Goal: Book appointment/travel/reservation

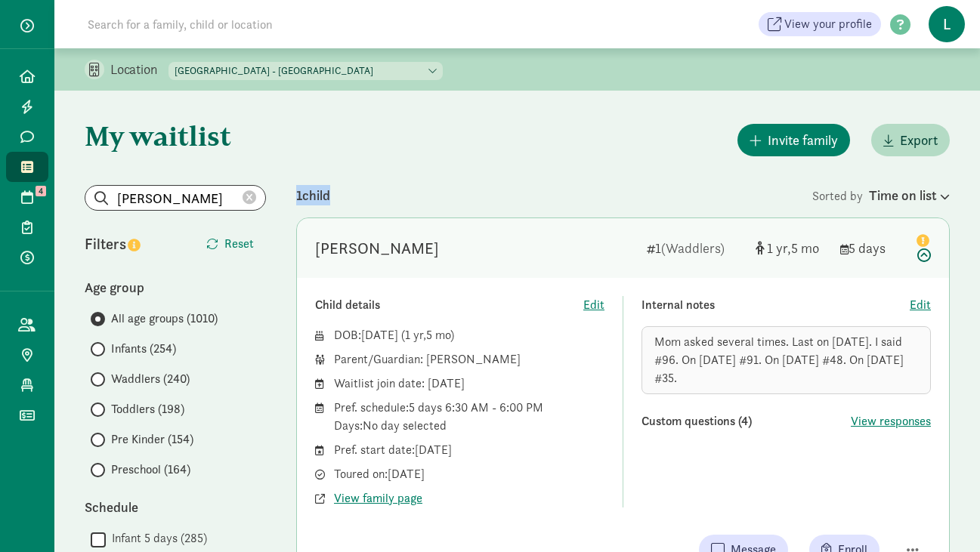
click at [587, 185] on div "1 child" at bounding box center [554, 195] width 516 height 20
click at [894, 147] on span "Export" at bounding box center [910, 140] width 54 height 20
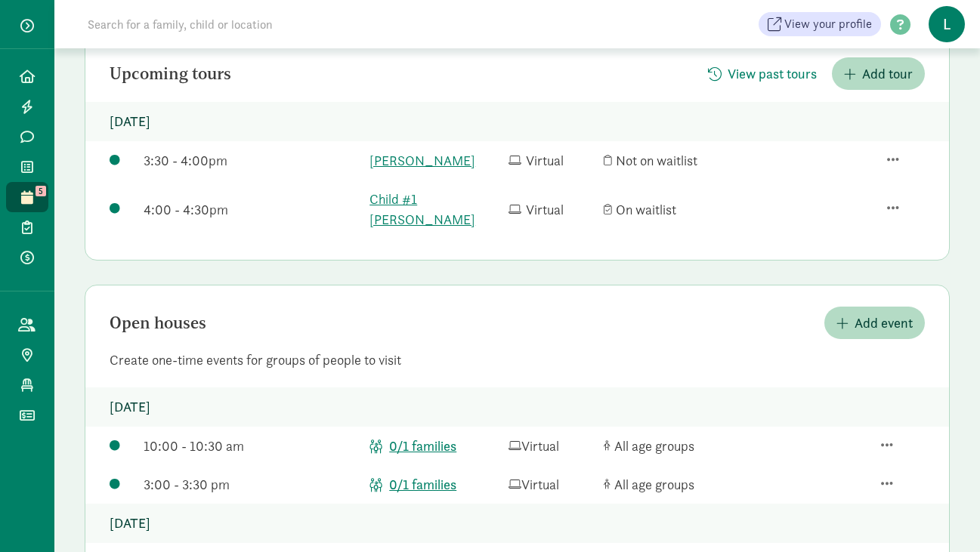
scroll to position [273, 0]
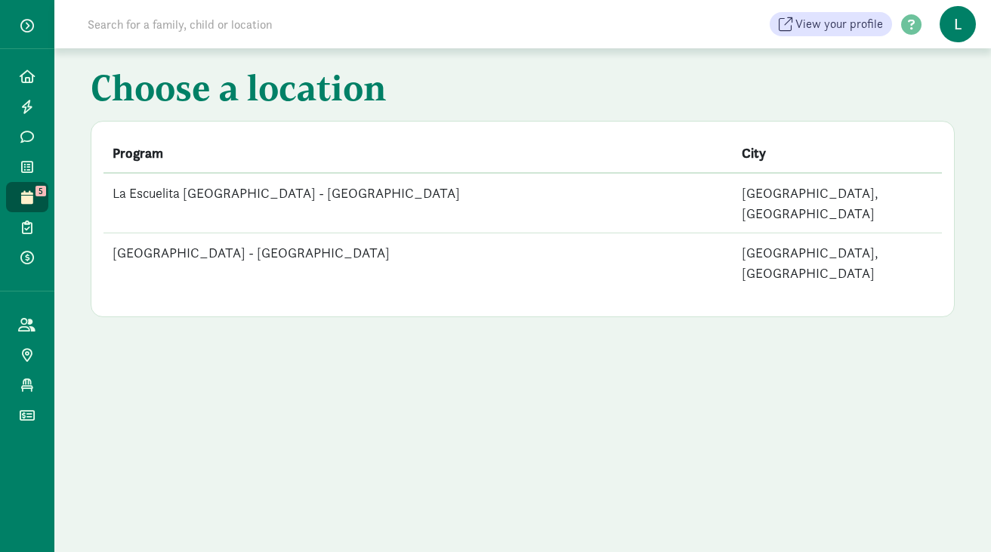
click at [332, 192] on td "La Escuelita [GEOGRAPHIC_DATA] - [GEOGRAPHIC_DATA]" at bounding box center [418, 203] width 629 height 60
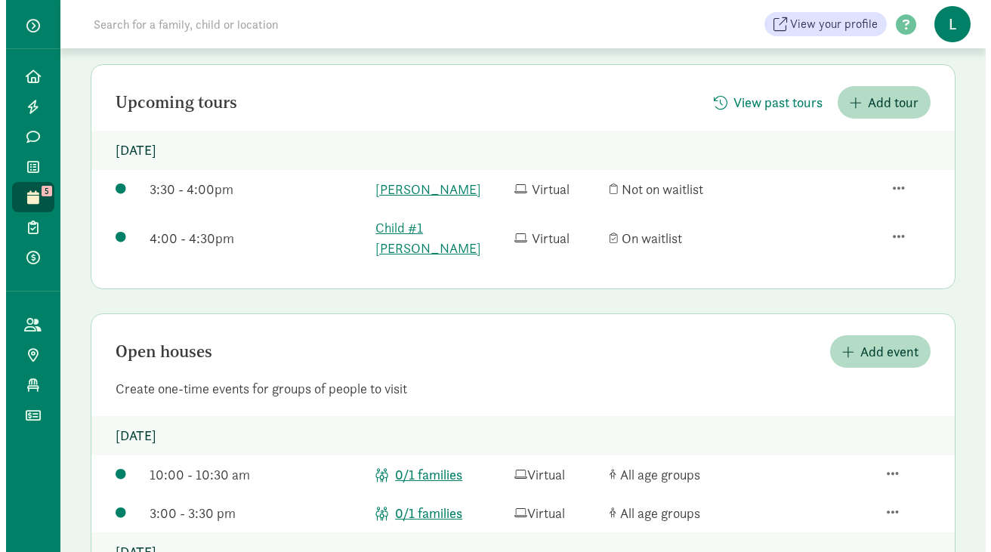
scroll to position [273, 0]
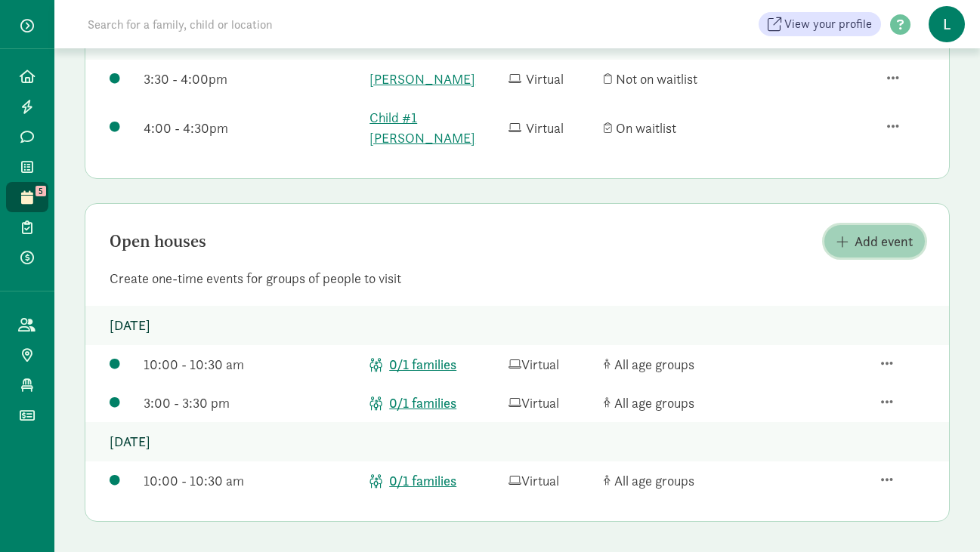
click at [876, 240] on span "Add event" at bounding box center [884, 241] width 58 height 20
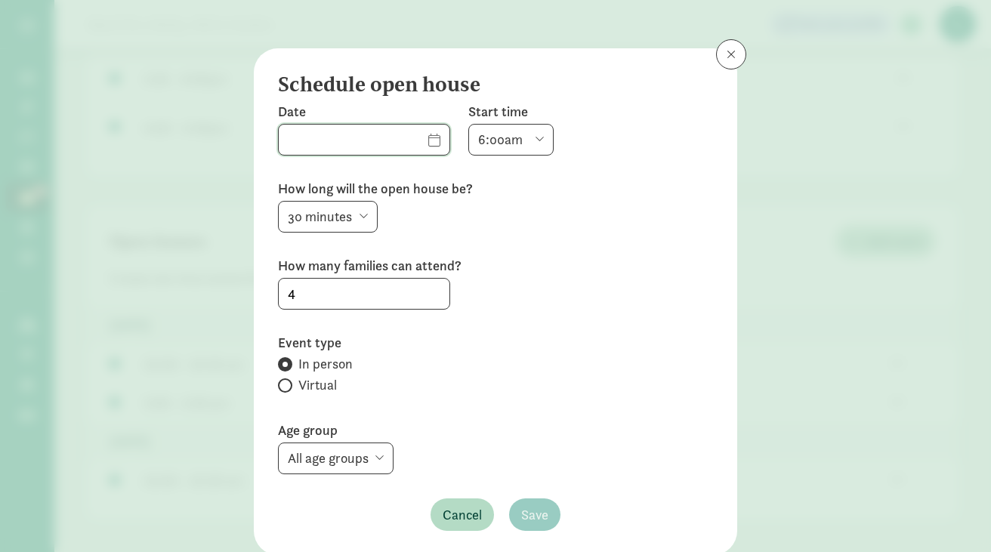
click at [410, 137] on input "text" at bounding box center [364, 140] width 171 height 30
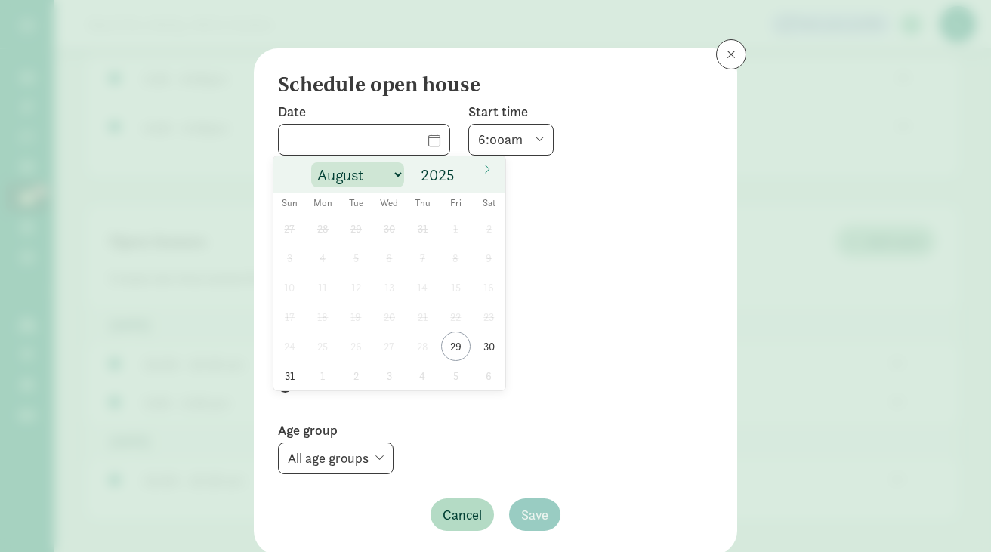
click at [403, 172] on select "August September October November December" at bounding box center [357, 174] width 93 height 25
select select "8"
click at [311, 162] on select "August September October November December" at bounding box center [357, 174] width 93 height 25
click at [357, 262] on span "9" at bounding box center [356, 257] width 29 height 29
type input "[DATE]"
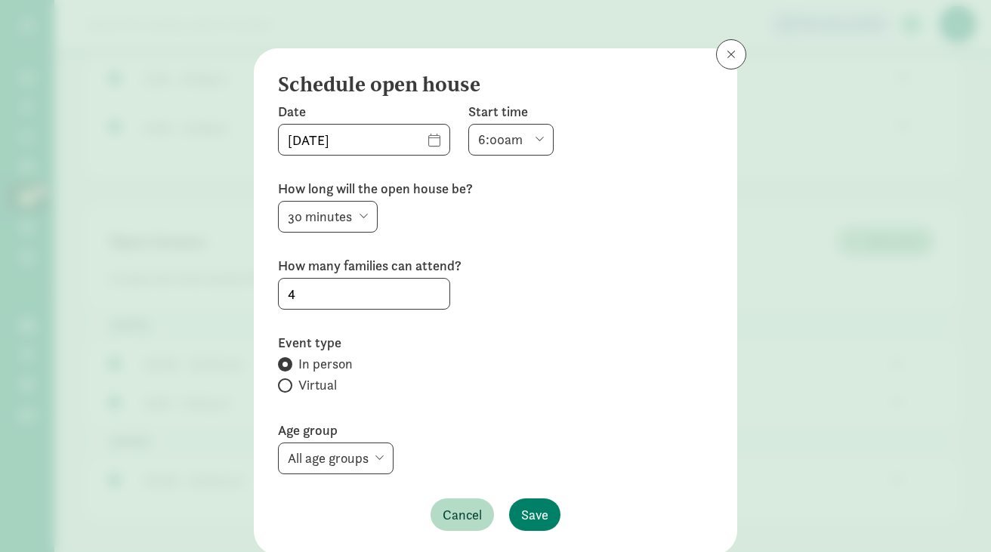
click at [496, 141] on select "6:00am 6:30am 7:00am 7:30am 8:00am 8:30am 9:00am 9:30am 10:00am 10:30am 11:00am…" at bounding box center [510, 140] width 85 height 32
select select "900"
click at [468, 124] on select "6:00am 6:30am 7:00am 7:30am 8:00am 8:30am 9:00am 9:30am 10:00am 10:30am 11:00am…" at bounding box center [510, 140] width 85 height 32
click at [308, 298] on input "4" at bounding box center [364, 294] width 171 height 30
type input "1"
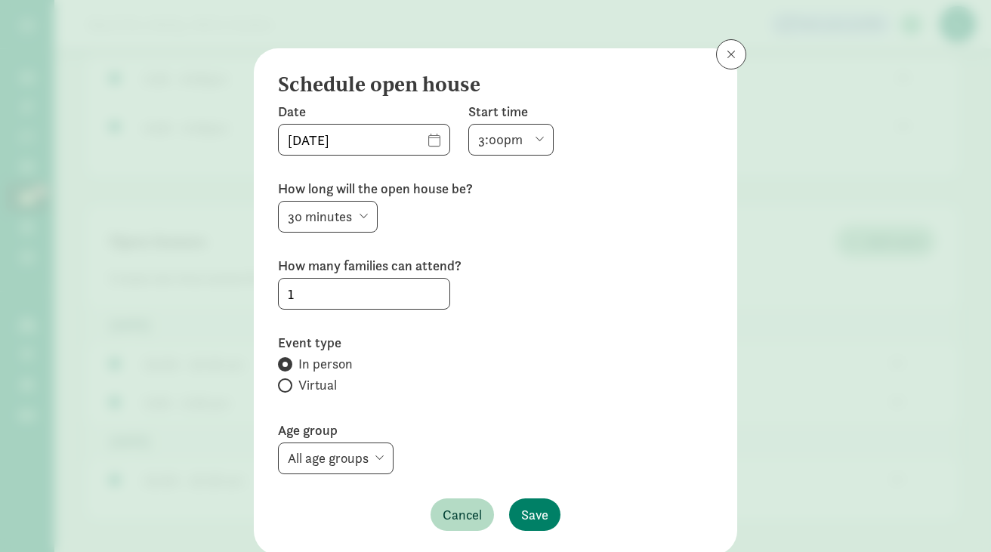
click at [286, 382] on span at bounding box center [285, 386] width 14 height 14
click at [286, 382] on input "Virtual" at bounding box center [283, 386] width 10 height 10
radio input "true"
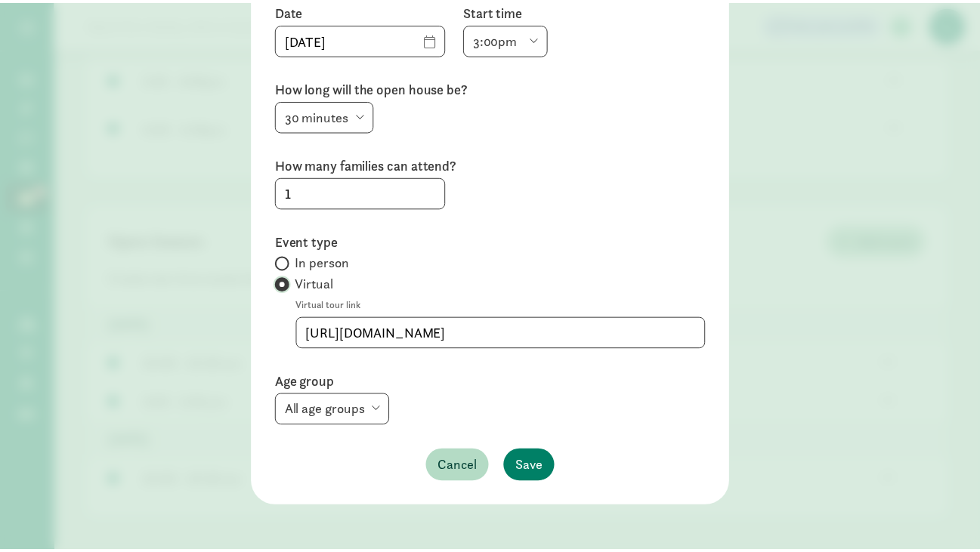
scroll to position [104, 0]
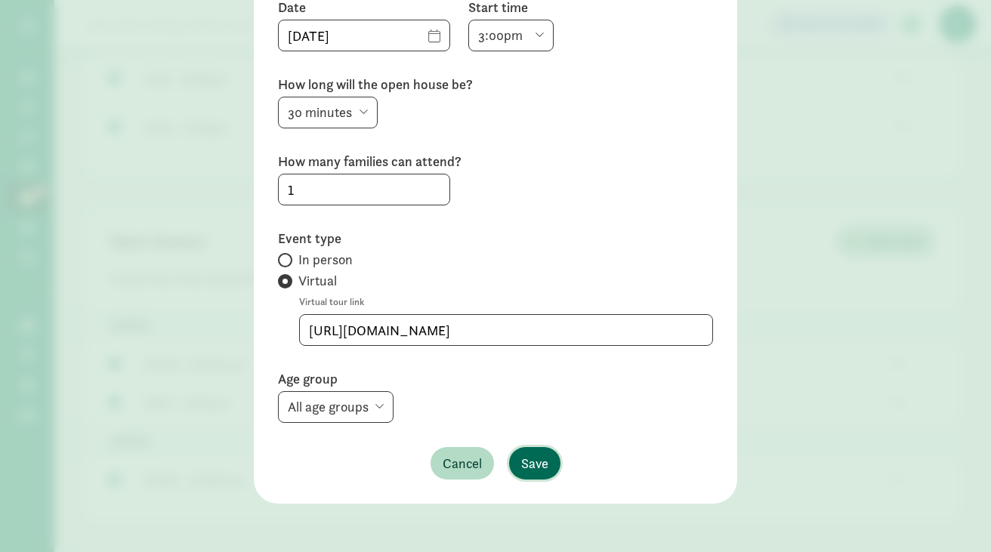
click at [526, 471] on span "Save" at bounding box center [534, 463] width 27 height 20
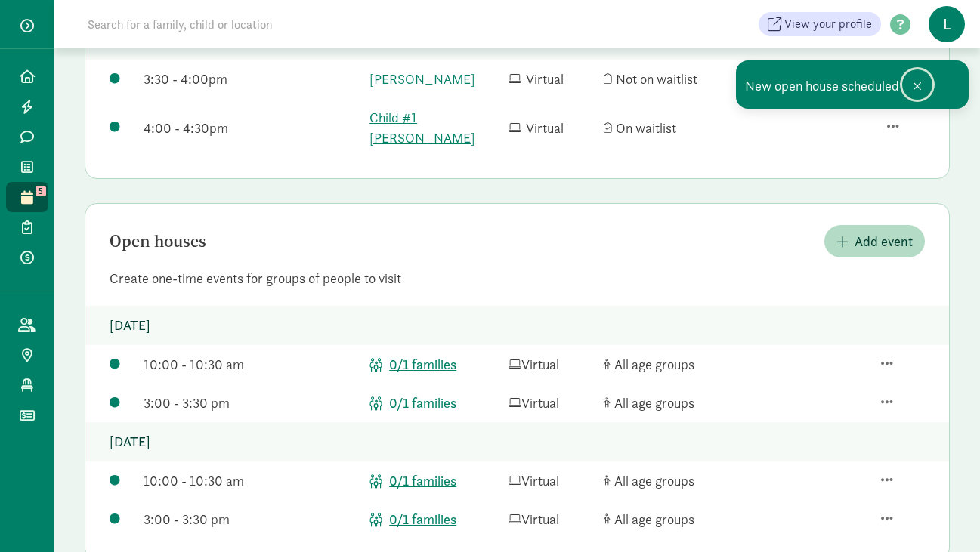
click at [913, 88] on span at bounding box center [917, 86] width 9 height 12
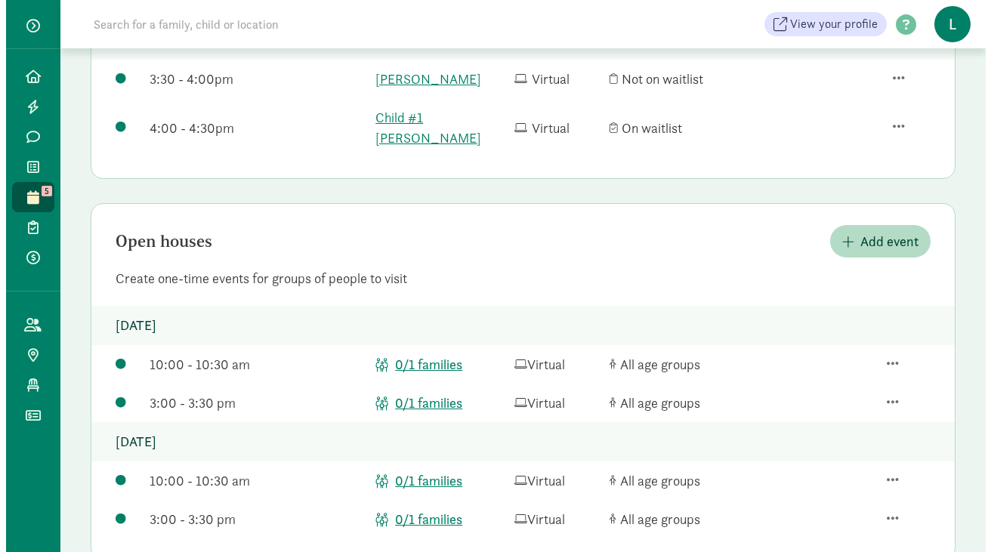
scroll to position [311, 0]
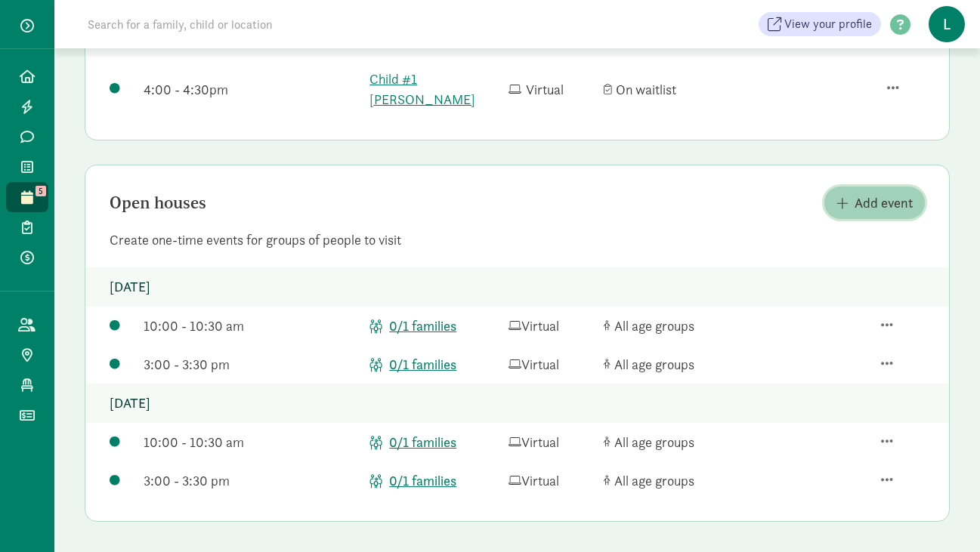
click at [877, 198] on span "Add event" at bounding box center [884, 203] width 58 height 20
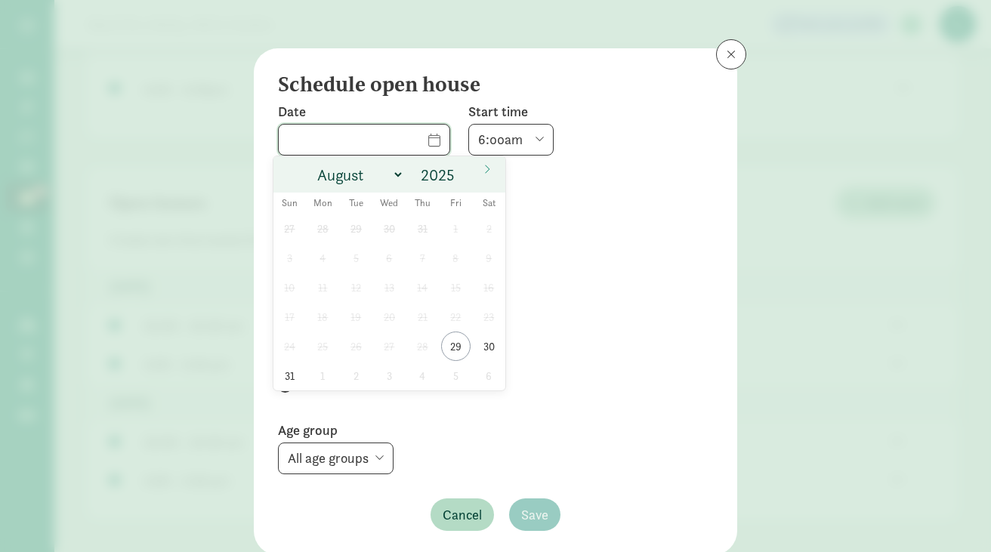
click at [411, 137] on input "text" at bounding box center [364, 140] width 171 height 30
click at [397, 172] on select "August September October November December" at bounding box center [357, 174] width 93 height 25
select select "8"
click at [311, 162] on select "August September October November December" at bounding box center [357, 174] width 93 height 25
click at [355, 290] on span "16" at bounding box center [356, 287] width 29 height 29
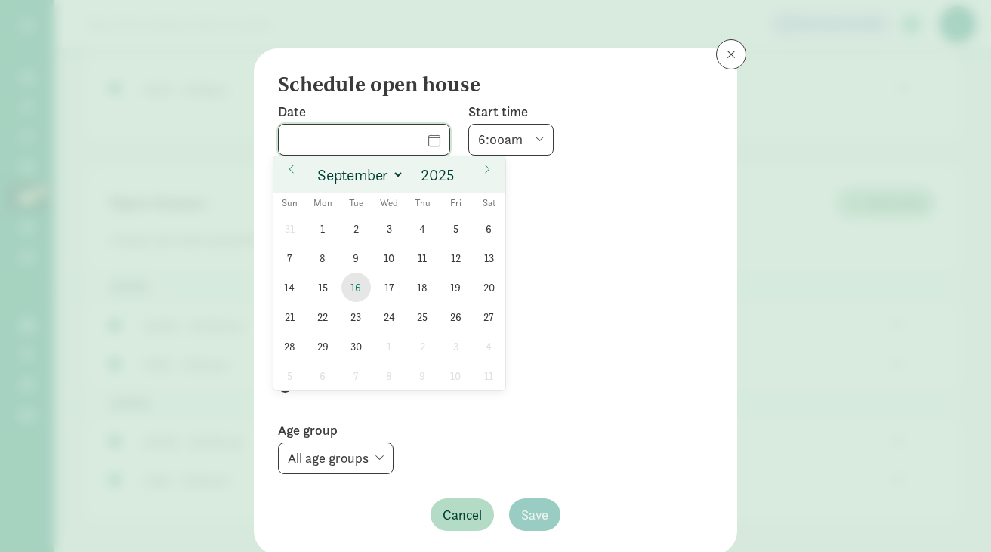
type input "[DATE]"
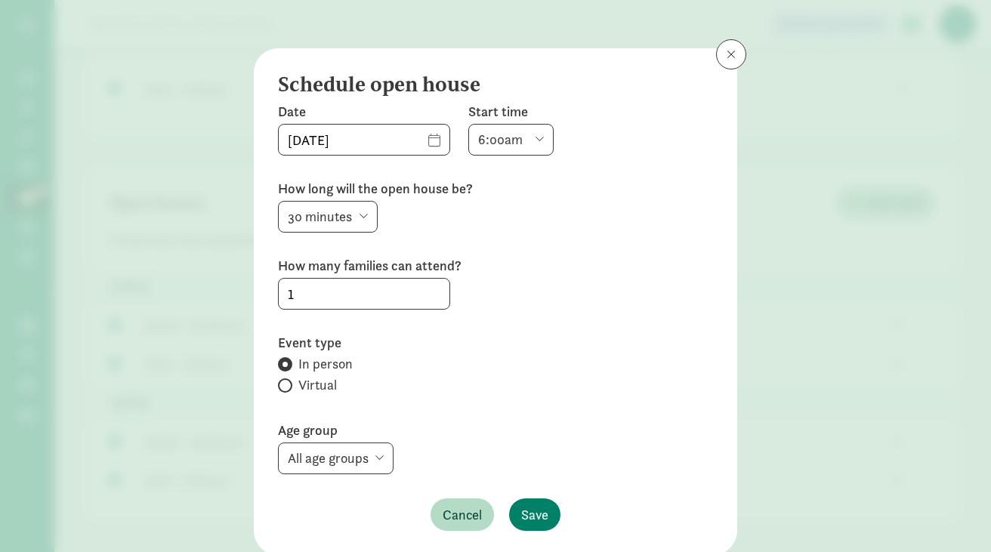
click at [493, 139] on select "6:00am 6:30am 7:00am 7:30am 8:00am 8:30am 9:00am 9:30am 10:00am 10:30am 11:00am…" at bounding box center [510, 140] width 85 height 32
select select "600"
click at [468, 124] on select "6:00am 6:30am 7:00am 7:30am 8:00am 8:30am 9:00am 9:30am 10:00am 10:30am 11:00am…" at bounding box center [510, 140] width 85 height 32
click at [286, 381] on label "Virtual" at bounding box center [495, 385] width 435 height 18
click at [286, 381] on input "Virtual" at bounding box center [283, 386] width 10 height 10
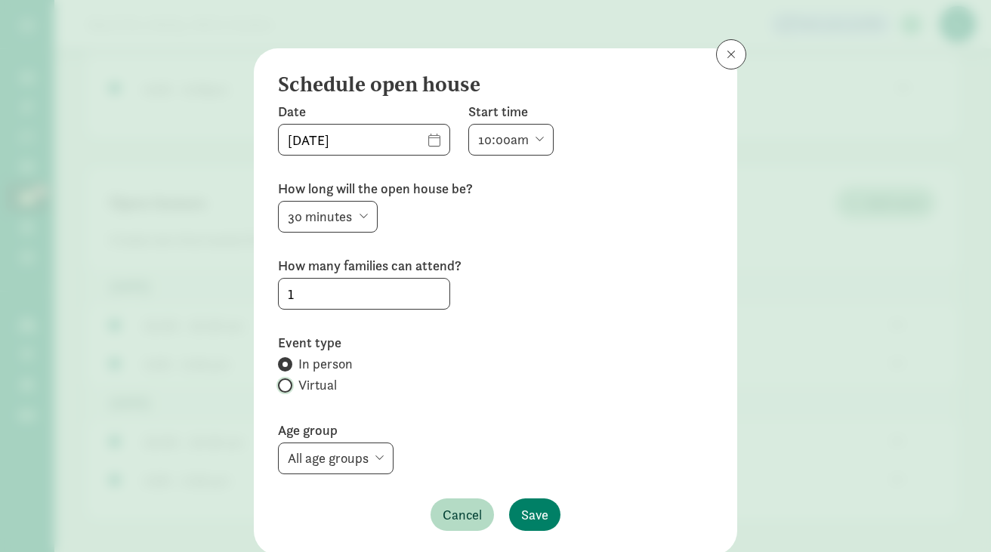
radio input "true"
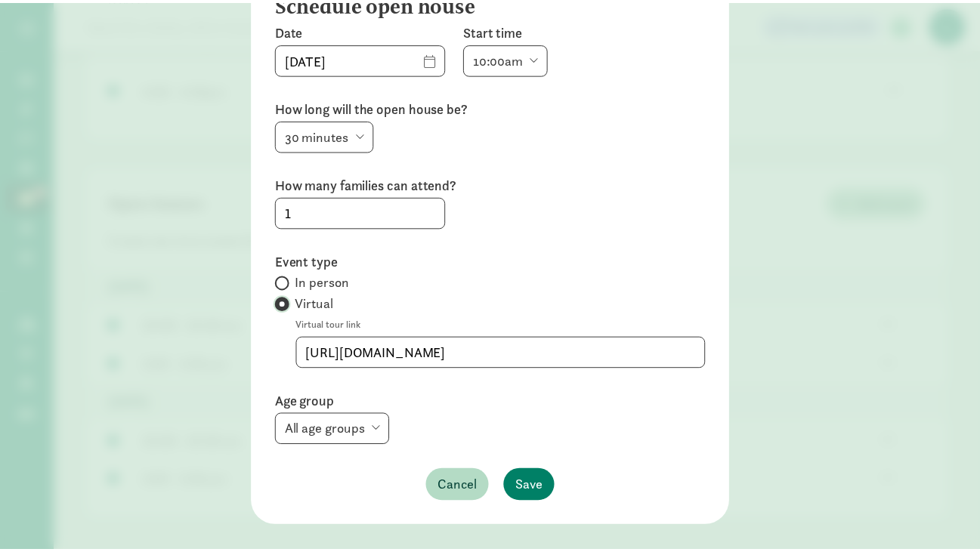
scroll to position [104, 0]
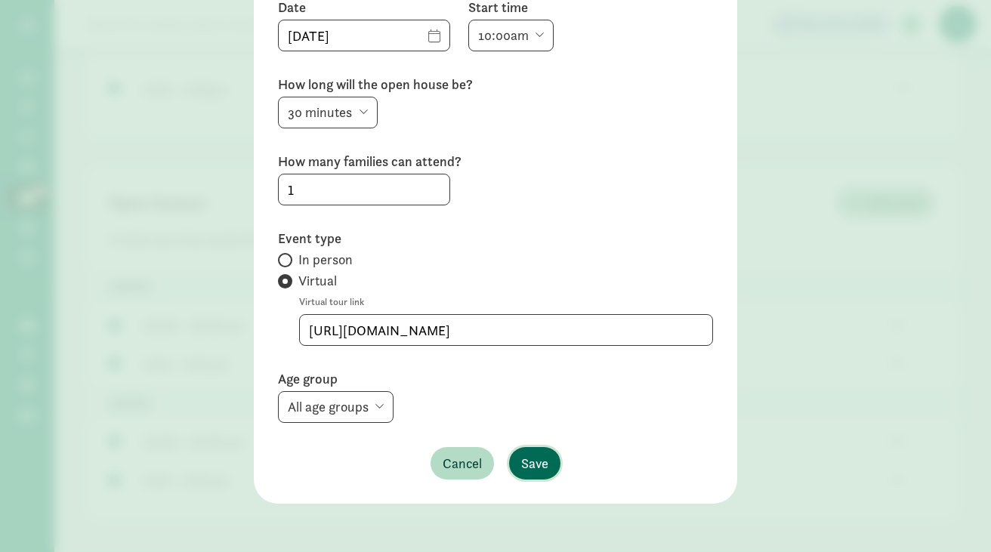
click at [528, 464] on span "Save" at bounding box center [534, 463] width 27 height 20
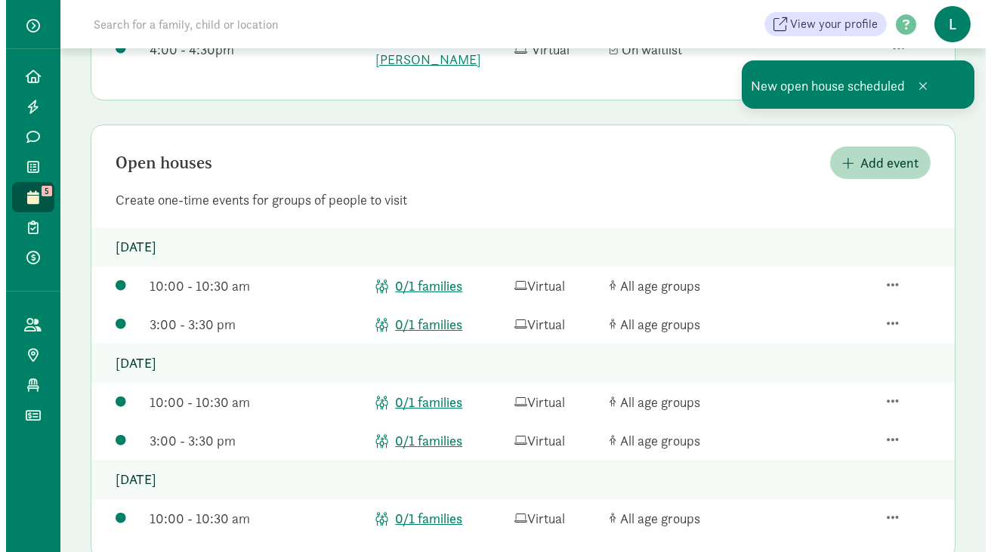
scroll to position [389, 0]
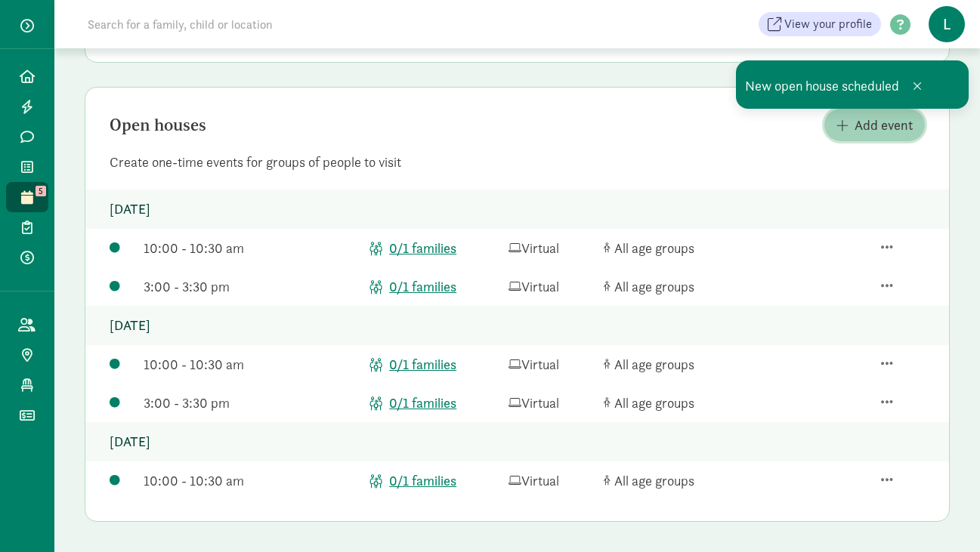
click at [878, 125] on span "Add event" at bounding box center [884, 125] width 58 height 20
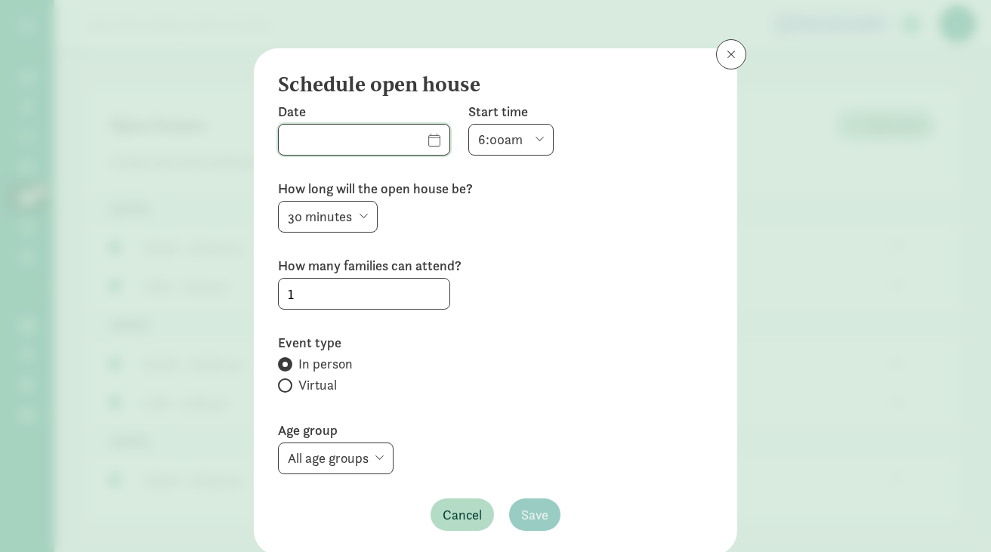
click at [411, 139] on input "text" at bounding box center [364, 140] width 171 height 30
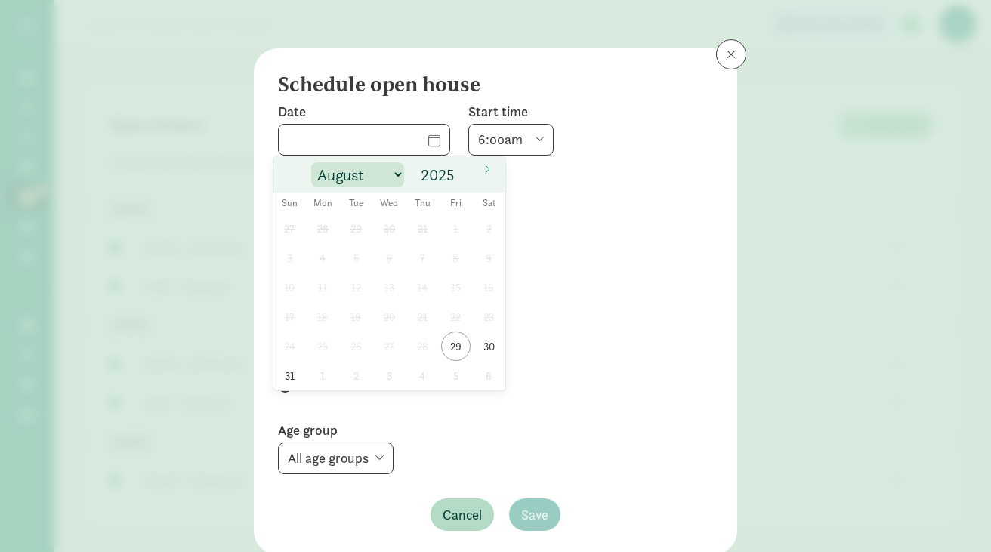
click at [400, 172] on select "August September October November December" at bounding box center [357, 174] width 93 height 25
select select "8"
click at [311, 162] on select "August September October November December" at bounding box center [357, 174] width 93 height 25
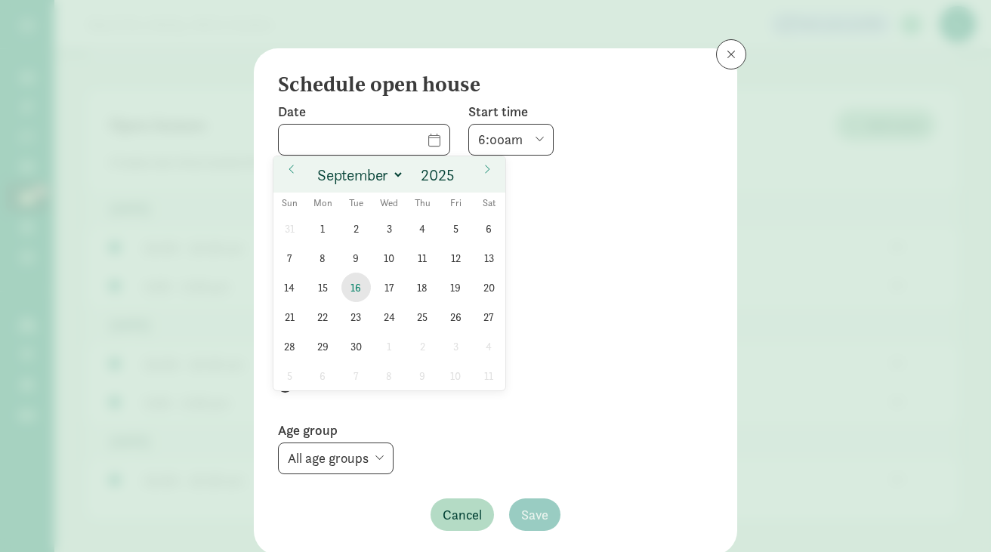
click at [355, 292] on span "16" at bounding box center [356, 287] width 29 height 29
type input "[DATE]"
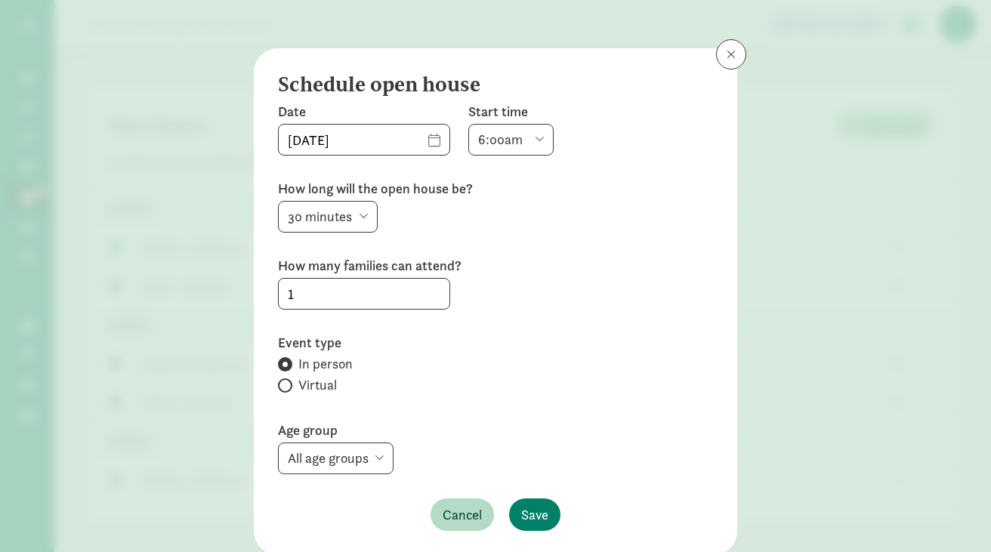
click at [505, 135] on select "6:00am 6:30am 7:00am 7:30am 8:00am 8:30am 9:00am 9:30am 10:00am 10:30am 11:00am…" at bounding box center [510, 140] width 85 height 32
select select "900"
click at [468, 124] on select "6:00am 6:30am 7:00am 7:30am 8:00am 8:30am 9:00am 9:30am 10:00am 10:30am 11:00am…" at bounding box center [510, 140] width 85 height 32
click at [278, 385] on input "Virtual" at bounding box center [283, 386] width 10 height 10
radio input "true"
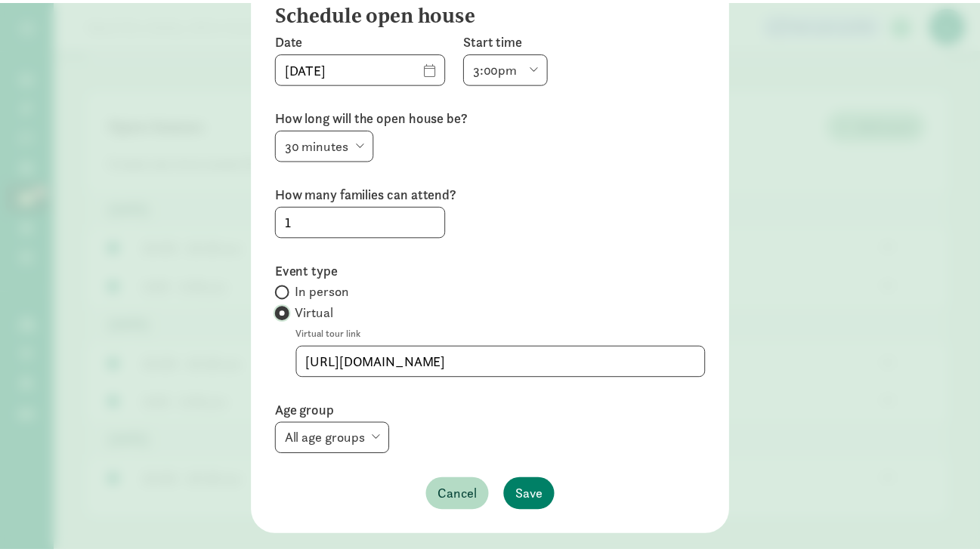
scroll to position [104, 0]
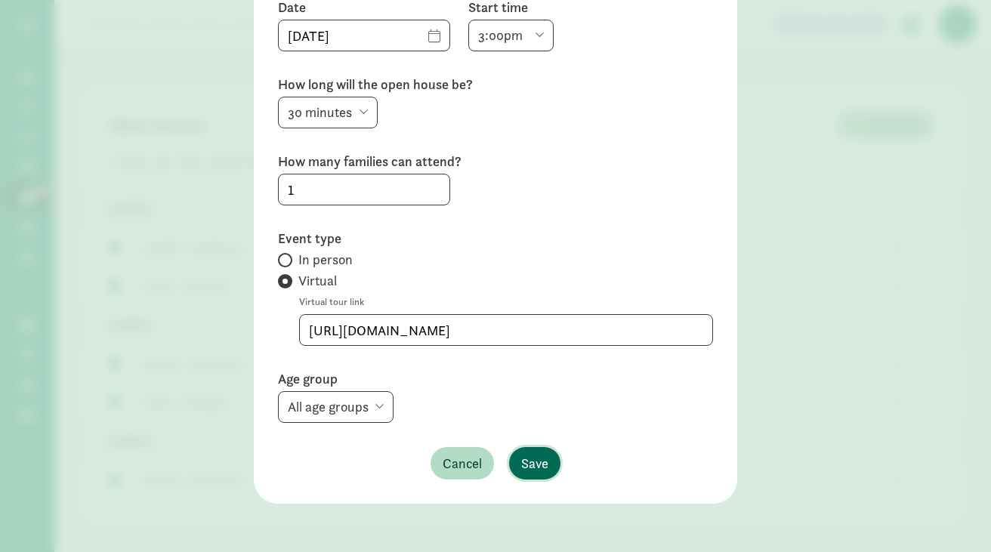
click at [527, 470] on span "Save" at bounding box center [534, 463] width 27 height 20
